Goal: Obtain resource: Download file/media

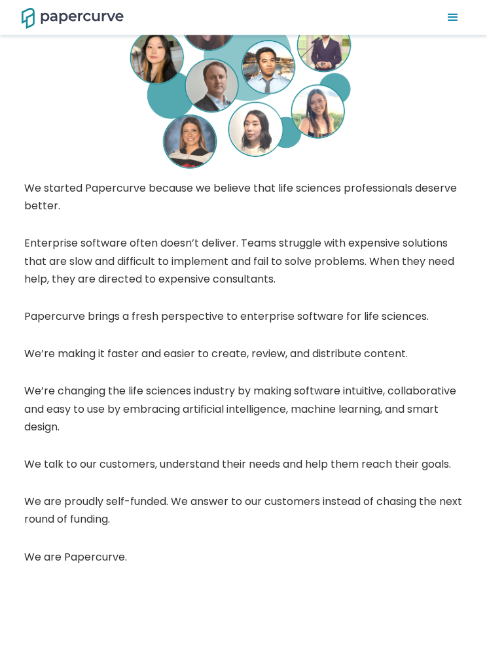
scroll to position [306, 0]
click at [183, 508] on p "We are proudly self-funded. We answer to our customers instead of chasing the n…" at bounding box center [243, 514] width 438 height 42
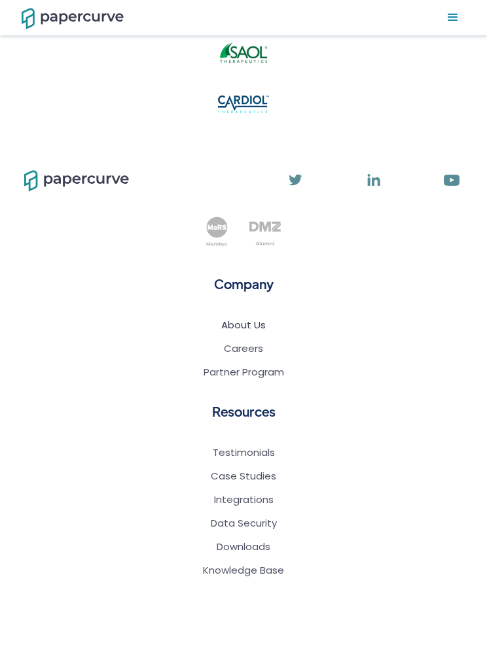
scroll to position [1802, 0]
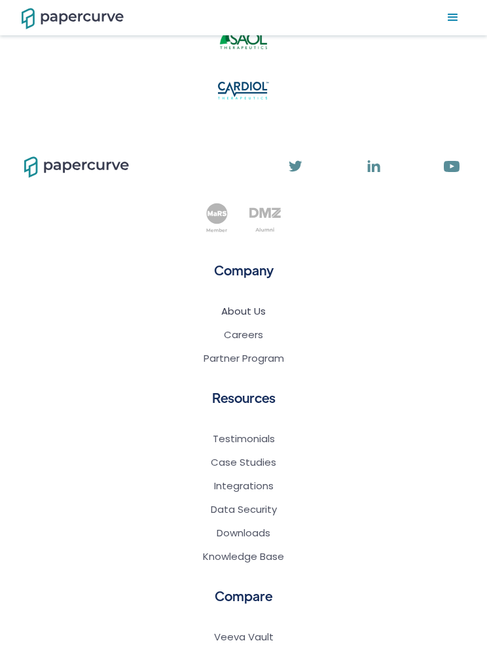
click at [238, 481] on link "Integrations" at bounding box center [244, 486] width 60 height 13
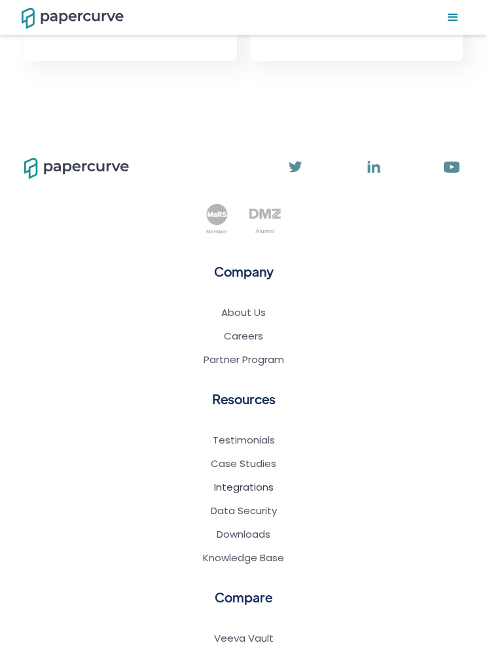
scroll to position [3487, 0]
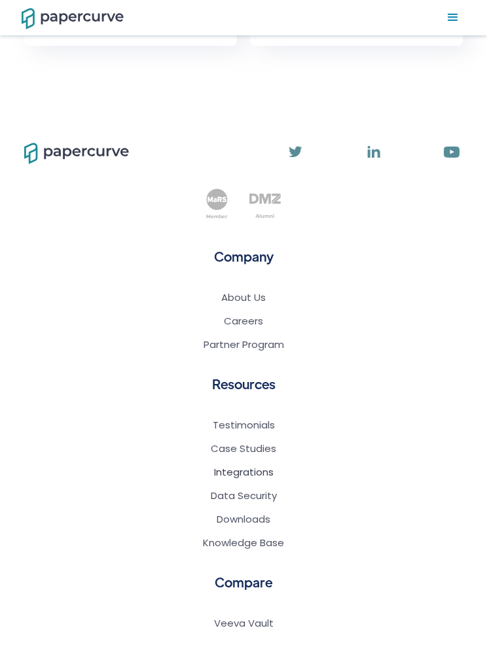
click at [251, 489] on link "Data Security" at bounding box center [244, 495] width 66 height 13
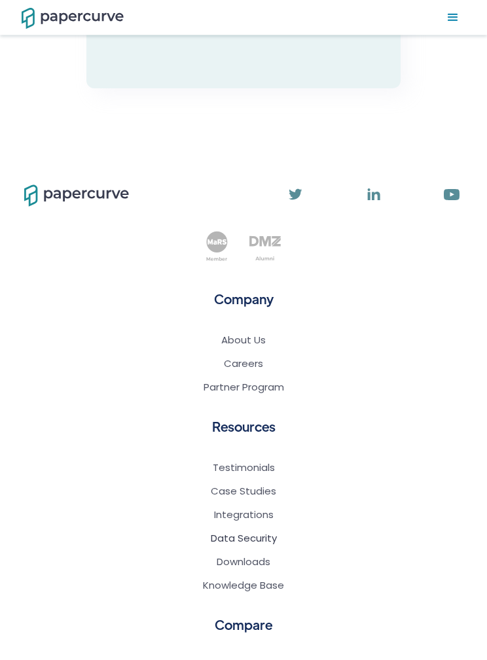
scroll to position [3338, 0]
click at [259, 555] on link "Downloads" at bounding box center [244, 561] width 54 height 13
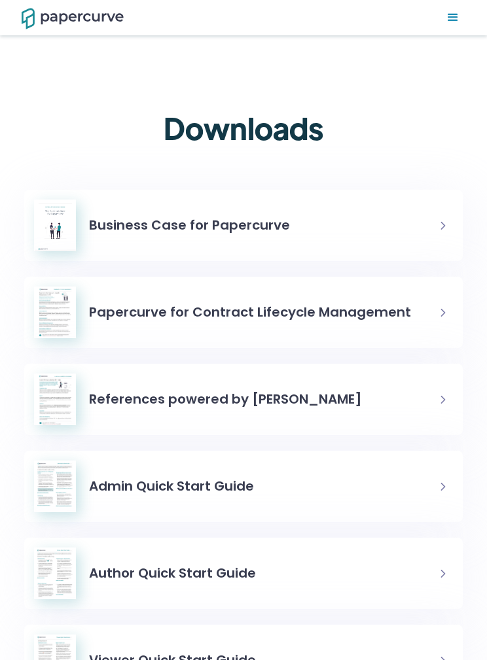
click at [270, 393] on h6 "References powered by [PERSON_NAME]" at bounding box center [225, 399] width 273 height 19
click at [250, 222] on h6 "Business Case for Papercurve" at bounding box center [189, 225] width 201 height 19
click at [329, 323] on div "Papercurve for Contract Lifecycle Management" at bounding box center [250, 312] width 322 height 32
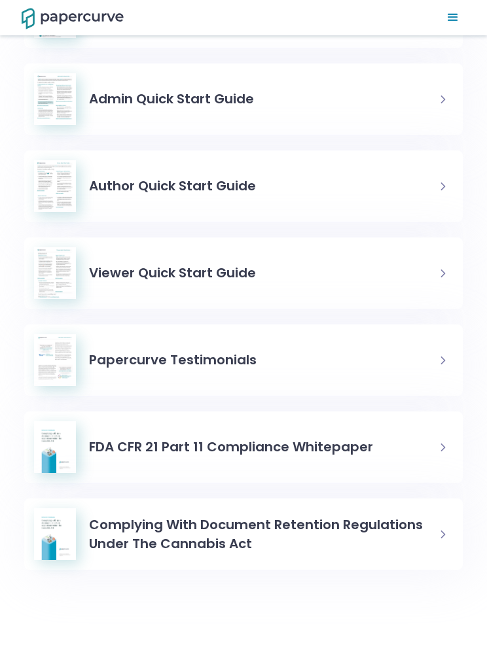
scroll to position [389, 0]
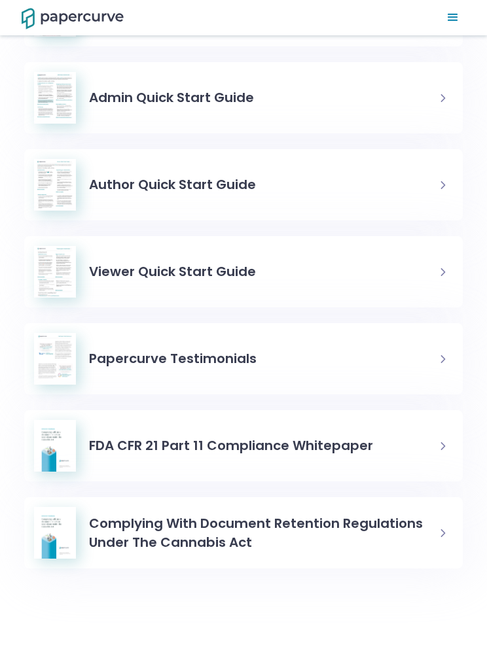
click at [287, 443] on h6 "FDA CFR 21 Part 11 Compliance Whitepaper" at bounding box center [231, 445] width 284 height 19
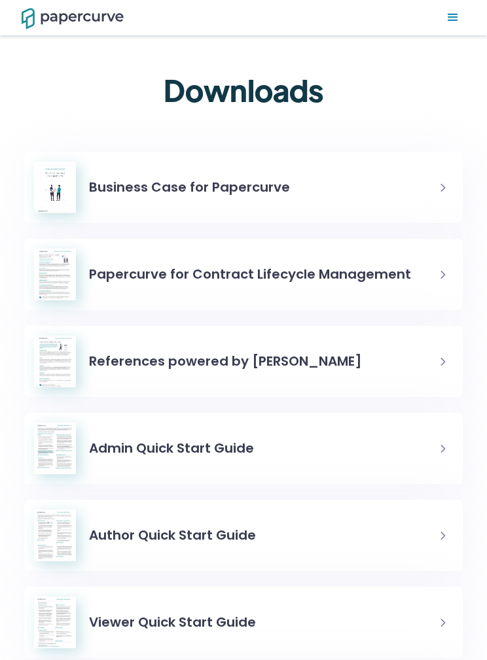
scroll to position [0, 0]
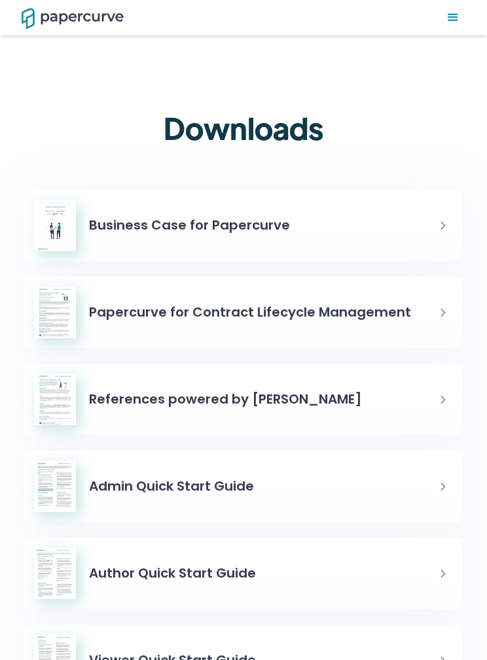
click at [450, 18] on div "menu" at bounding box center [453, 18] width 16 height 16
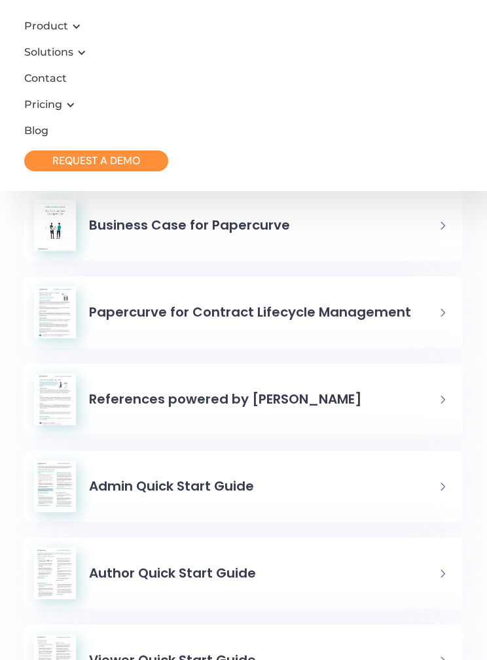
click at [73, 55] on div "Solutions" at bounding box center [48, 52] width 49 height 13
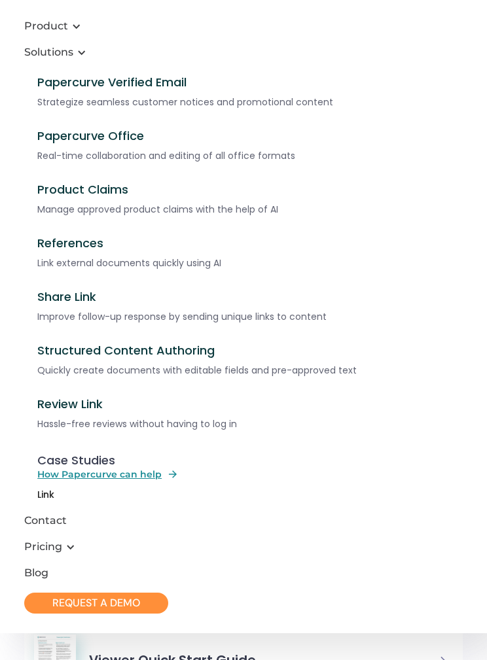
click at [115, 195] on div "Product Claims" at bounding box center [82, 190] width 91 height 14
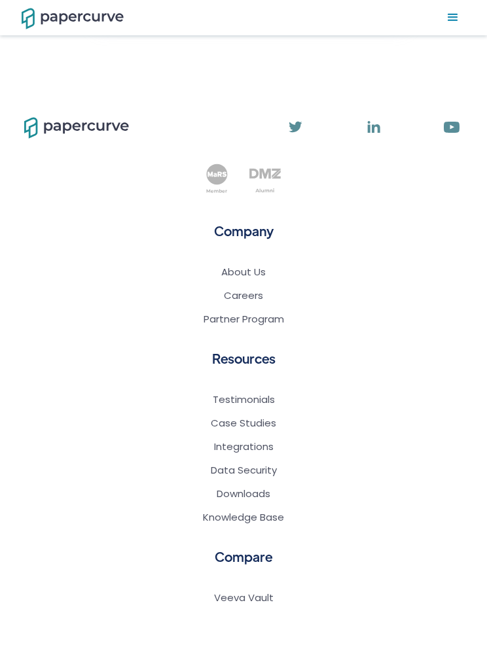
scroll to position [5321, 0]
click at [252, 393] on link "Testimonials" at bounding box center [244, 399] width 62 height 13
